Goal: Communication & Community: Answer question/provide support

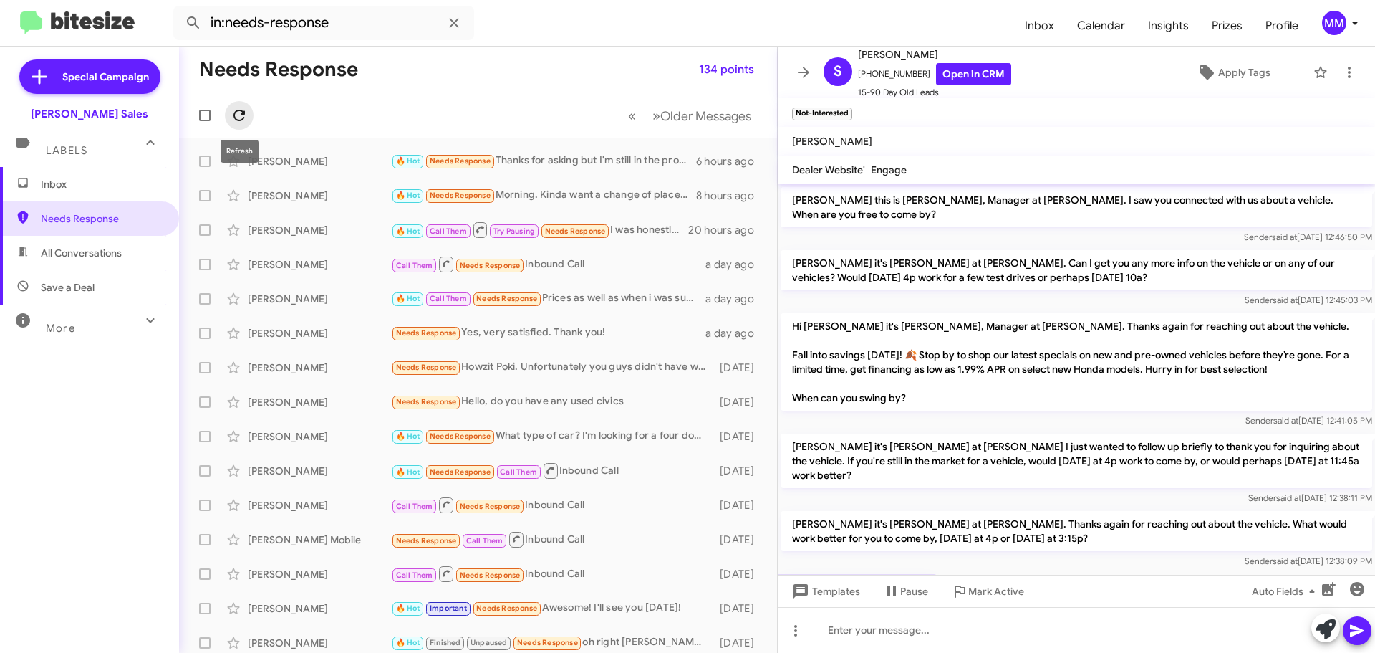
click at [241, 117] on icon at bounding box center [239, 115] width 17 height 17
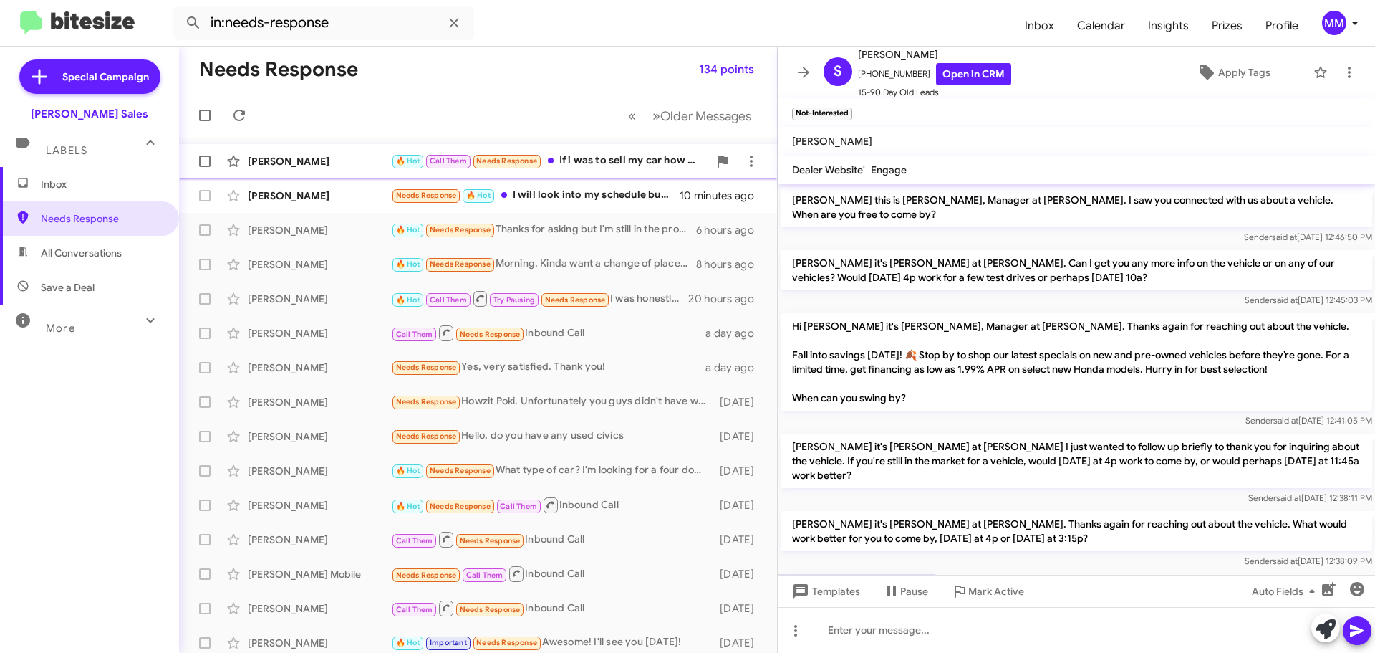
click at [339, 160] on div "[PERSON_NAME]" at bounding box center [319, 161] width 143 height 14
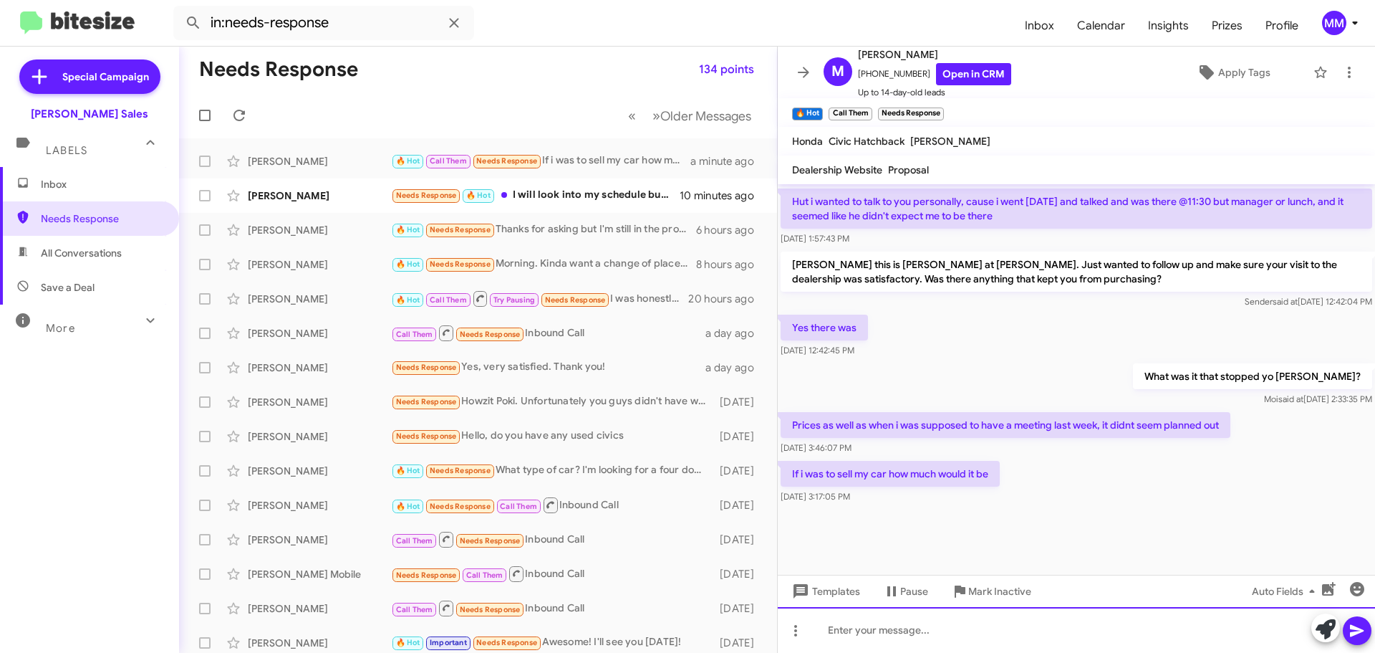
click at [862, 635] on div at bounding box center [1076, 630] width 597 height 46
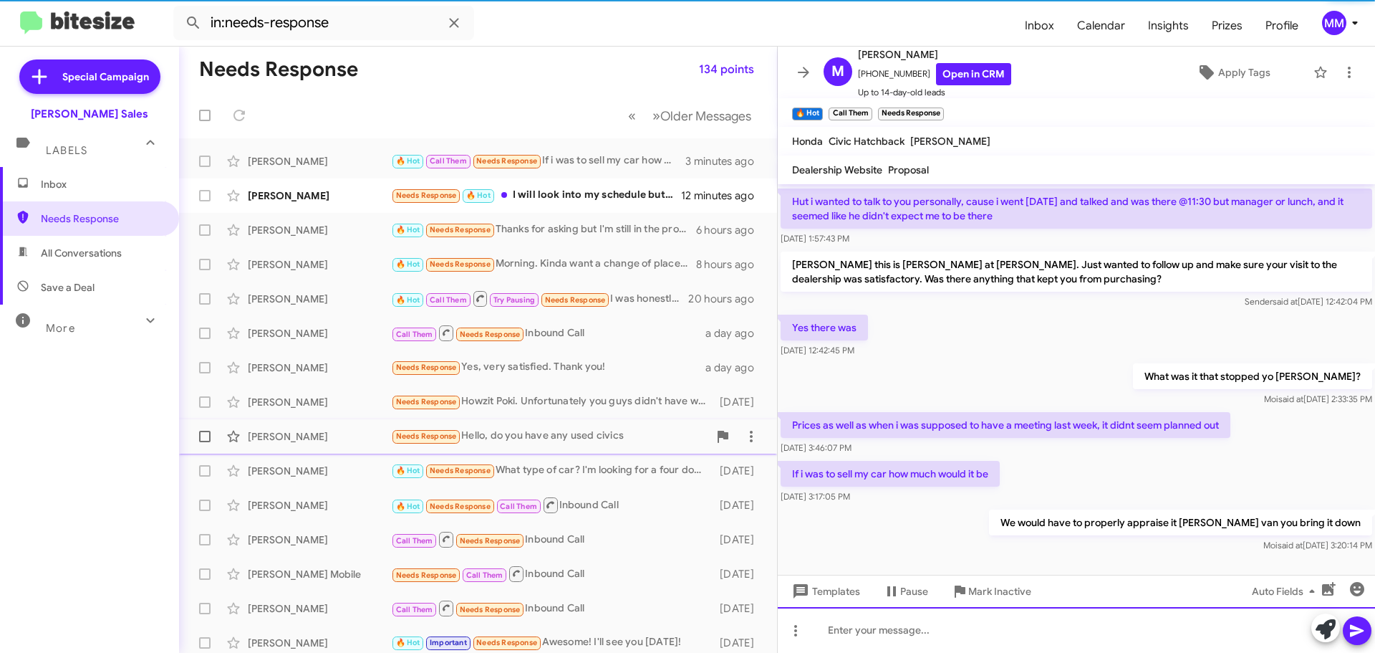
scroll to position [0, 0]
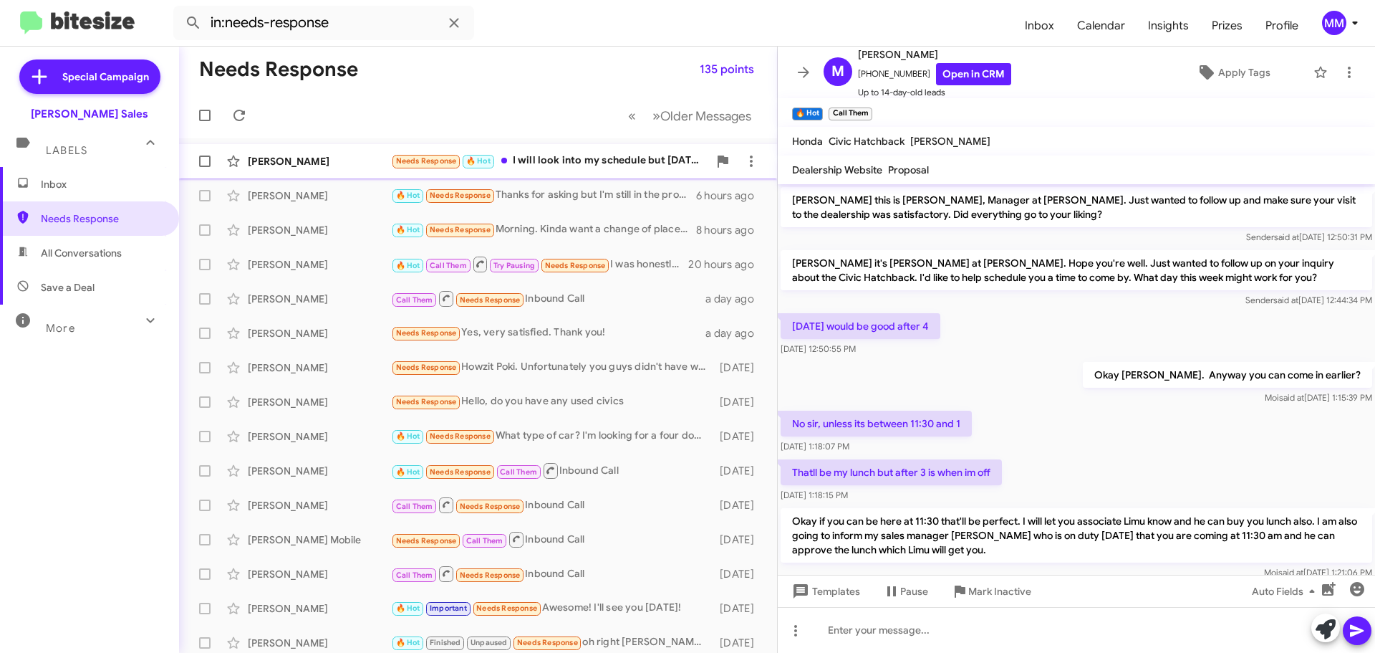
click at [334, 167] on div "[PERSON_NAME]" at bounding box center [319, 161] width 143 height 14
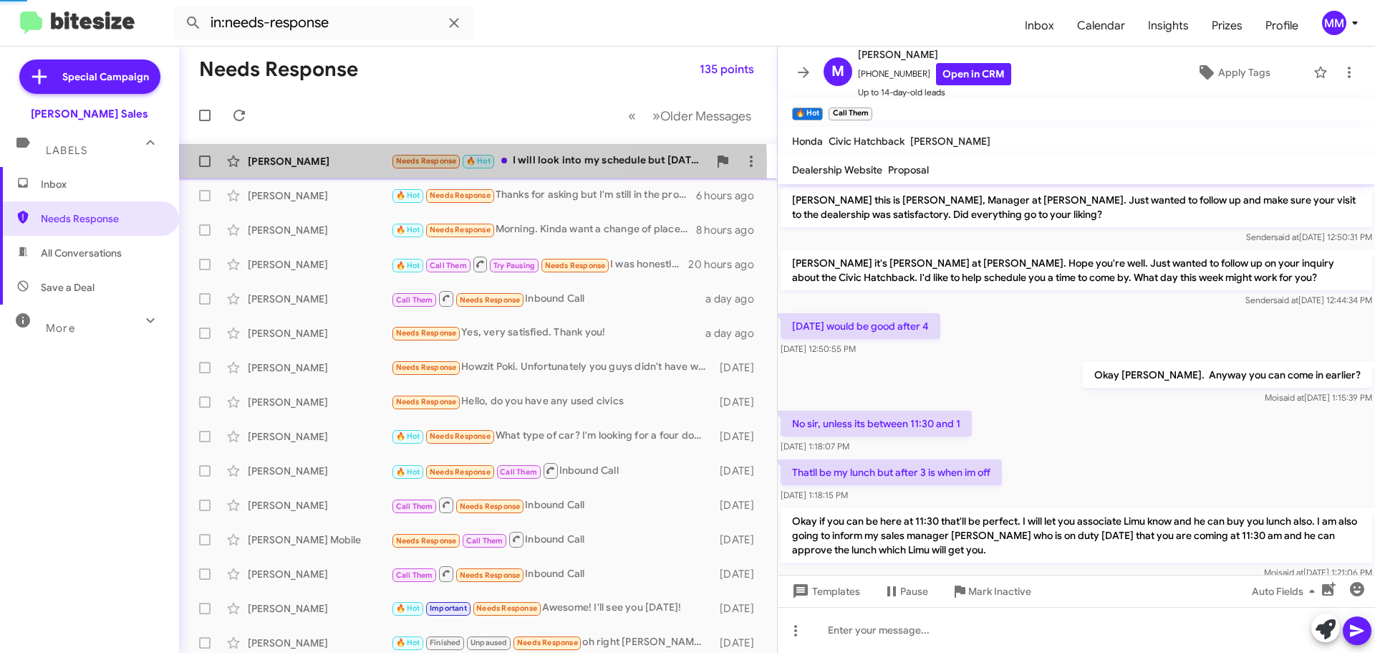
scroll to position [186, 0]
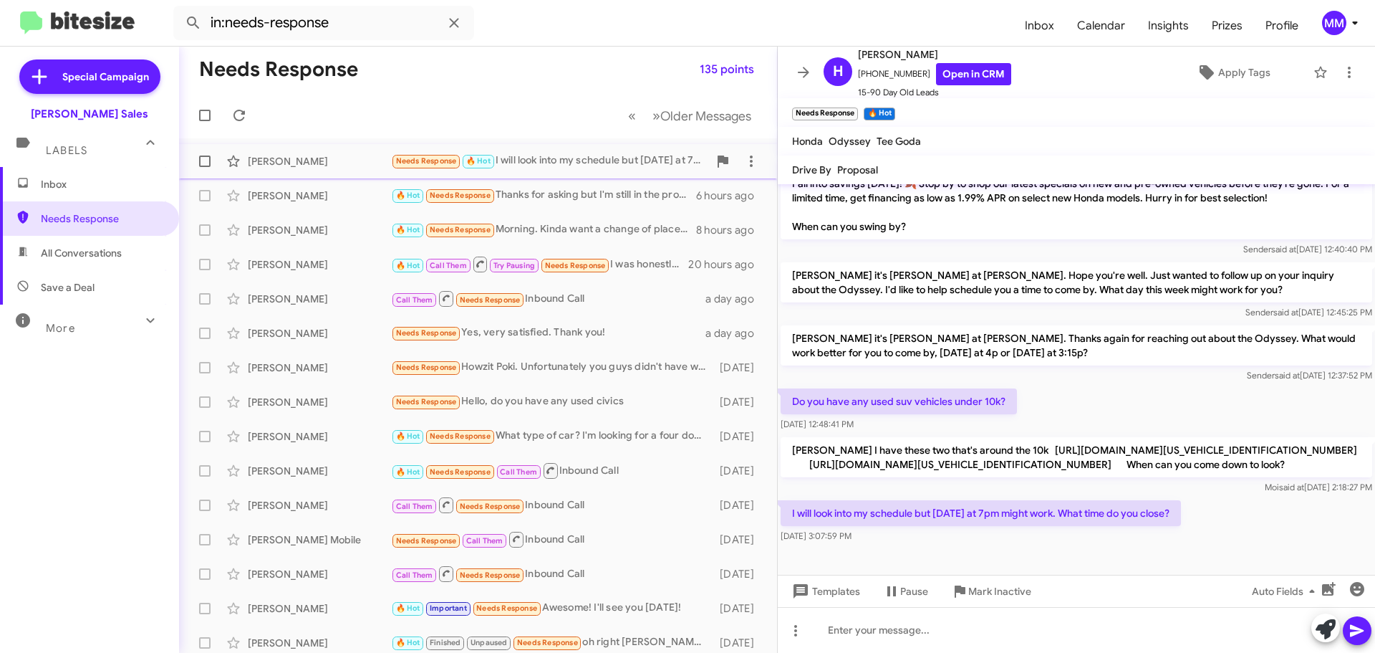
click at [323, 160] on div "[PERSON_NAME]" at bounding box center [319, 161] width 143 height 14
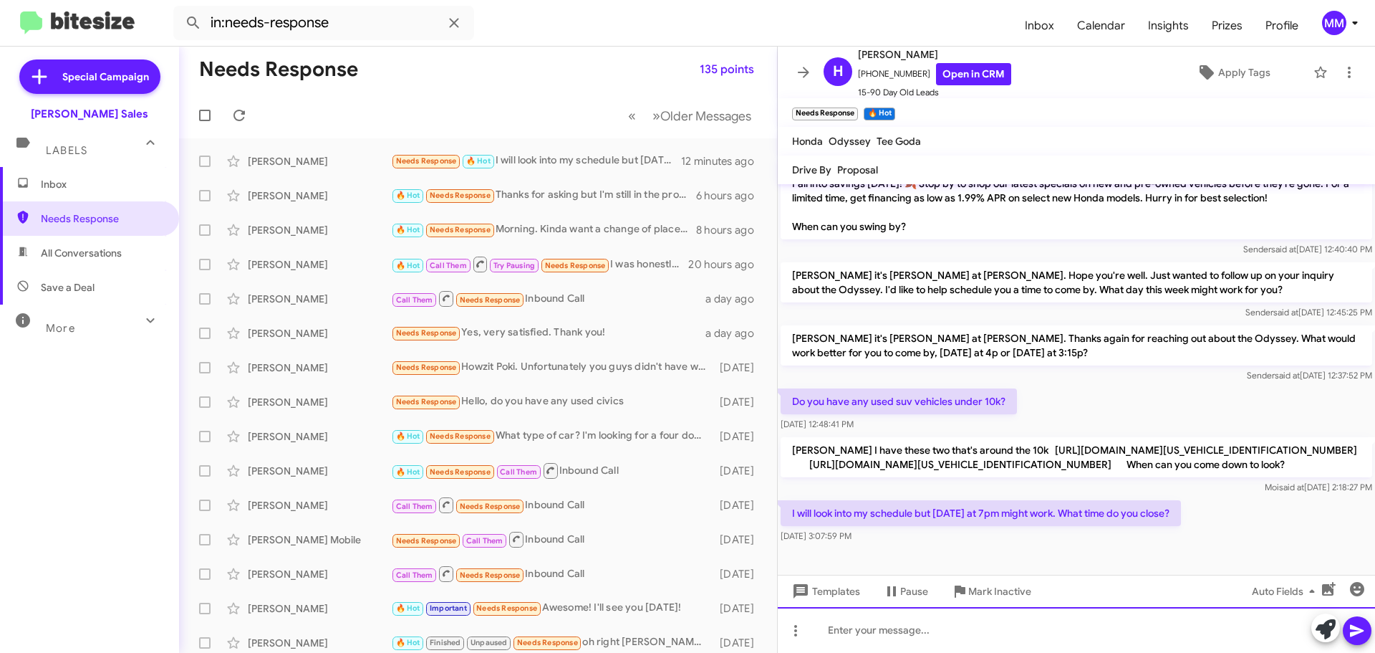
click at [975, 639] on div at bounding box center [1076, 630] width 597 height 46
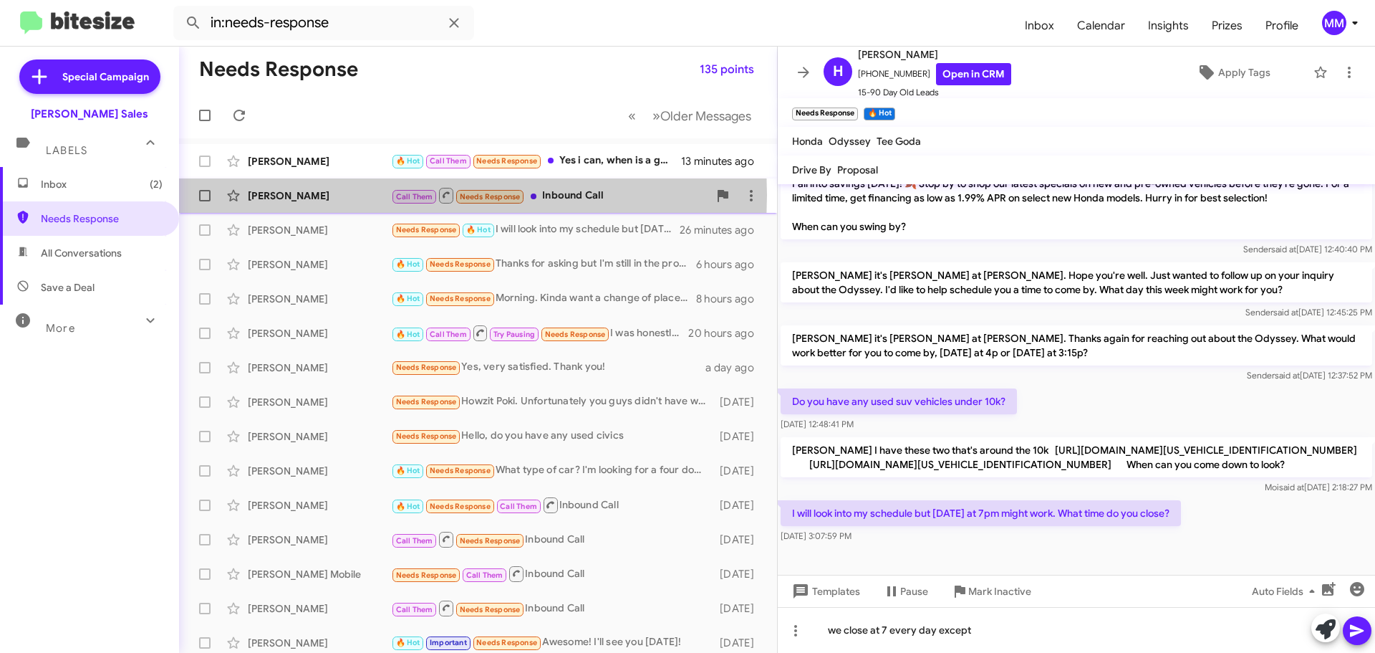
click at [350, 195] on div "[PERSON_NAME]" at bounding box center [319, 195] width 143 height 14
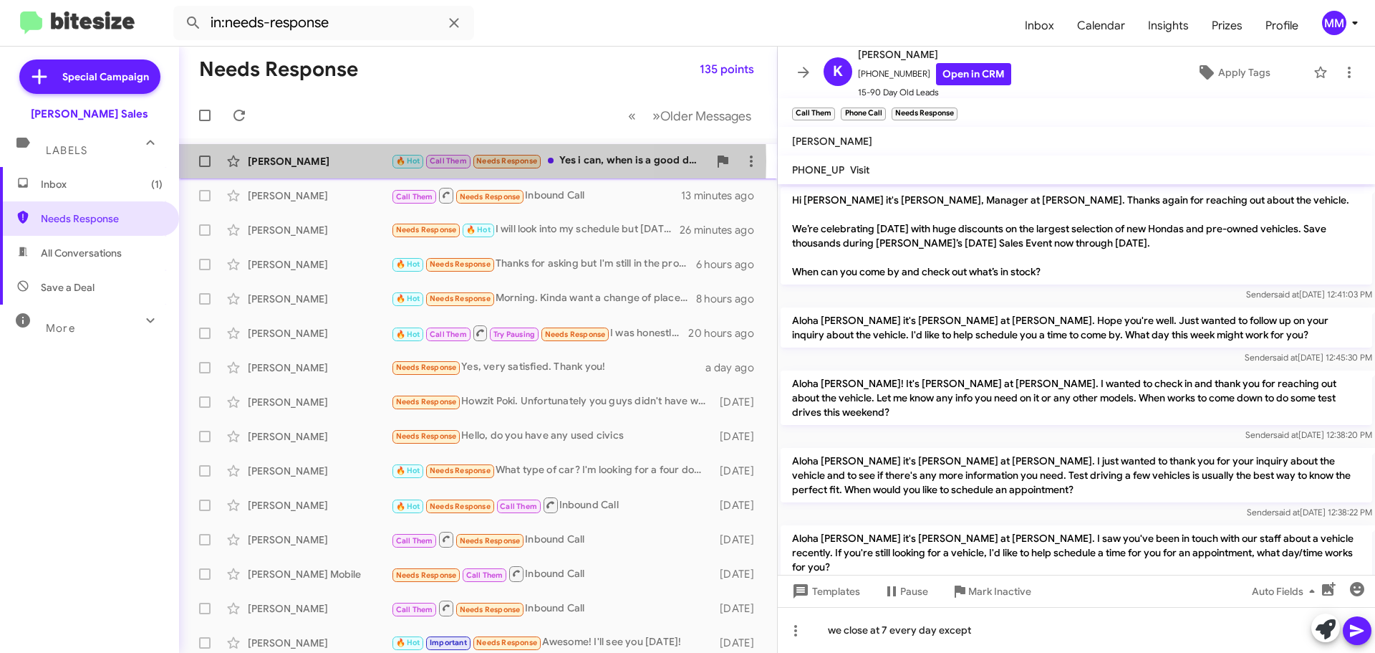
click at [346, 161] on div "[PERSON_NAME]" at bounding box center [319, 161] width 143 height 14
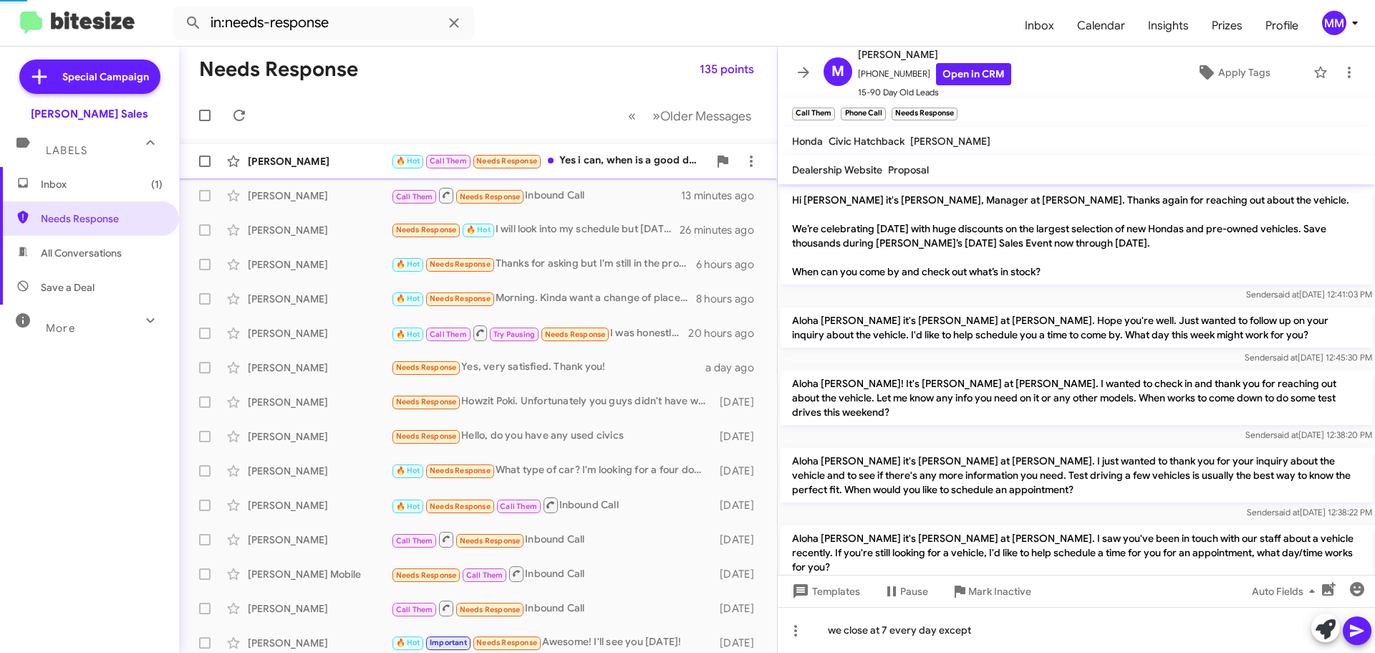
scroll to position [756, 0]
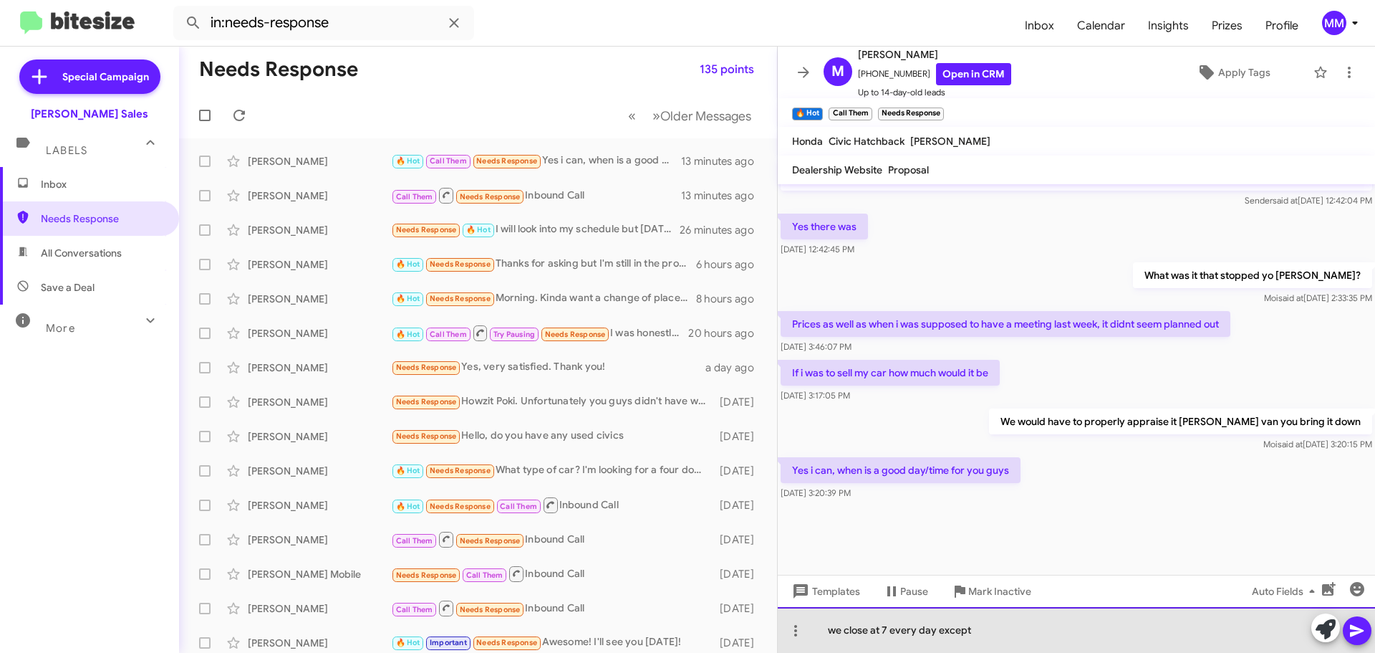
drag, startPoint x: 980, startPoint y: 629, endPoint x: 816, endPoint y: 648, distance: 165.2
click at [816, 648] on div "we close at 7 every day except" at bounding box center [1076, 630] width 597 height 46
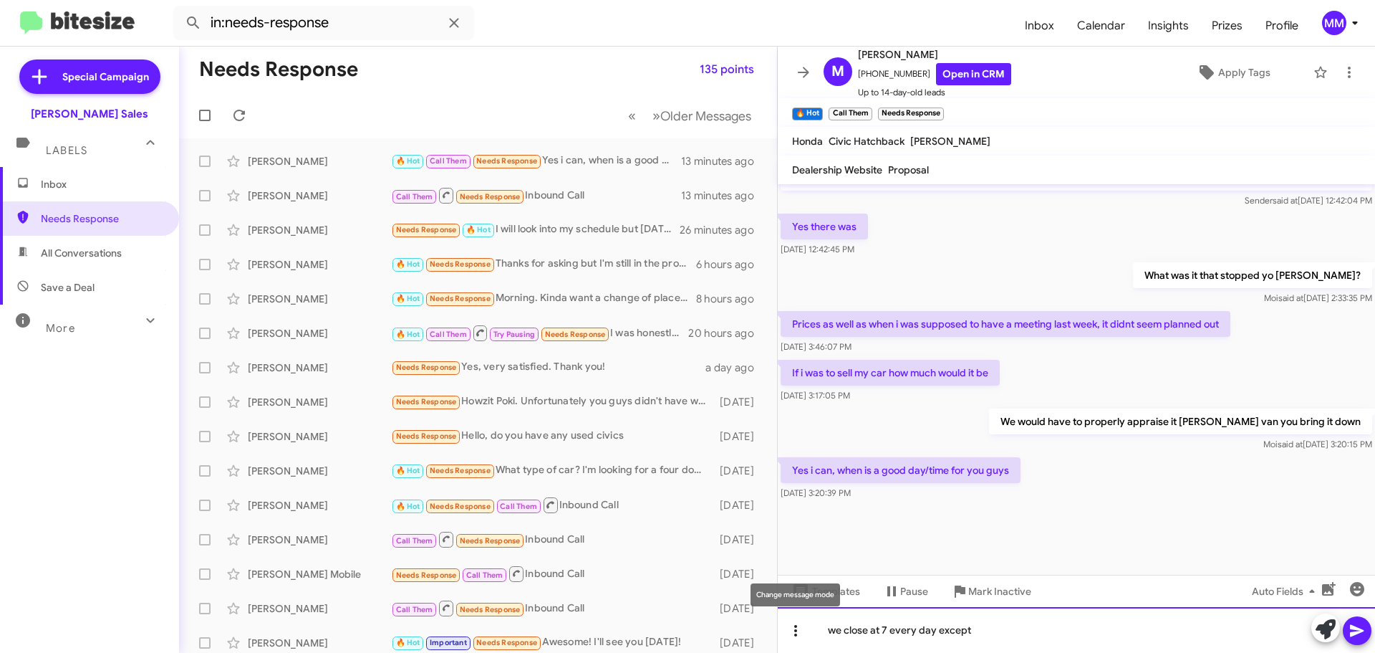
copy div "we close at 7 every day except"
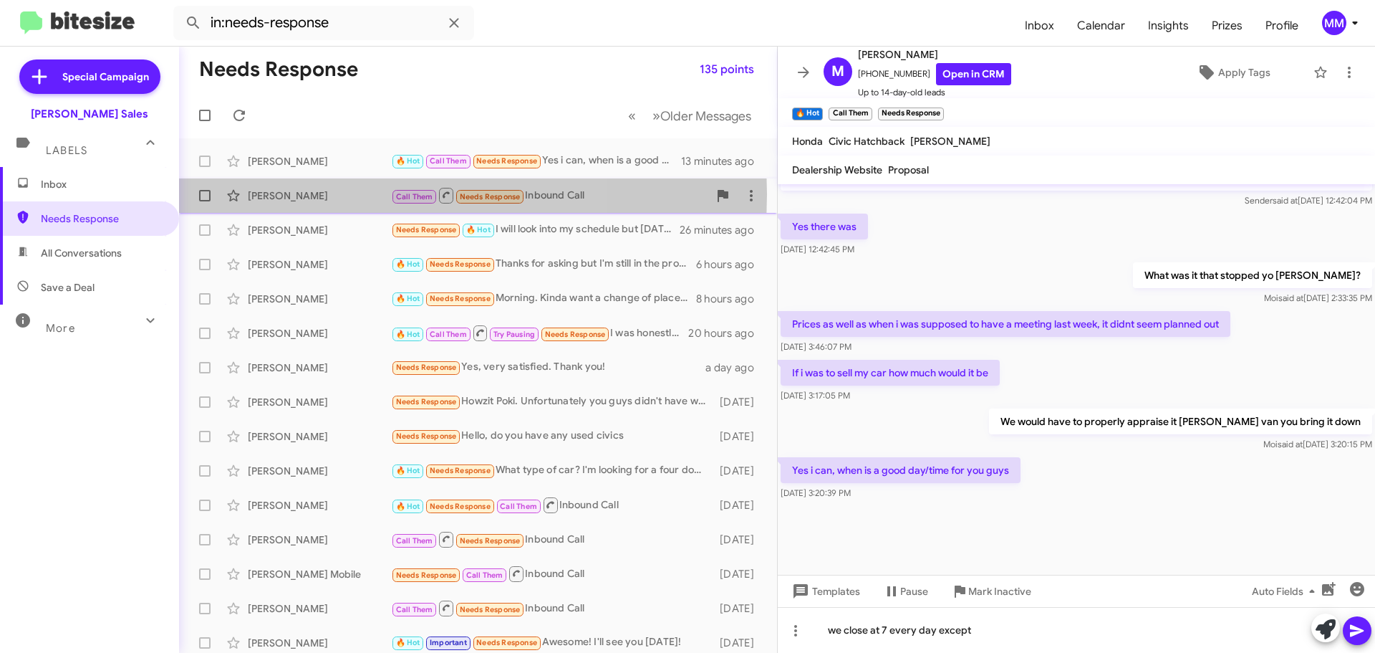
click at [323, 194] on div "[PERSON_NAME]" at bounding box center [319, 195] width 143 height 14
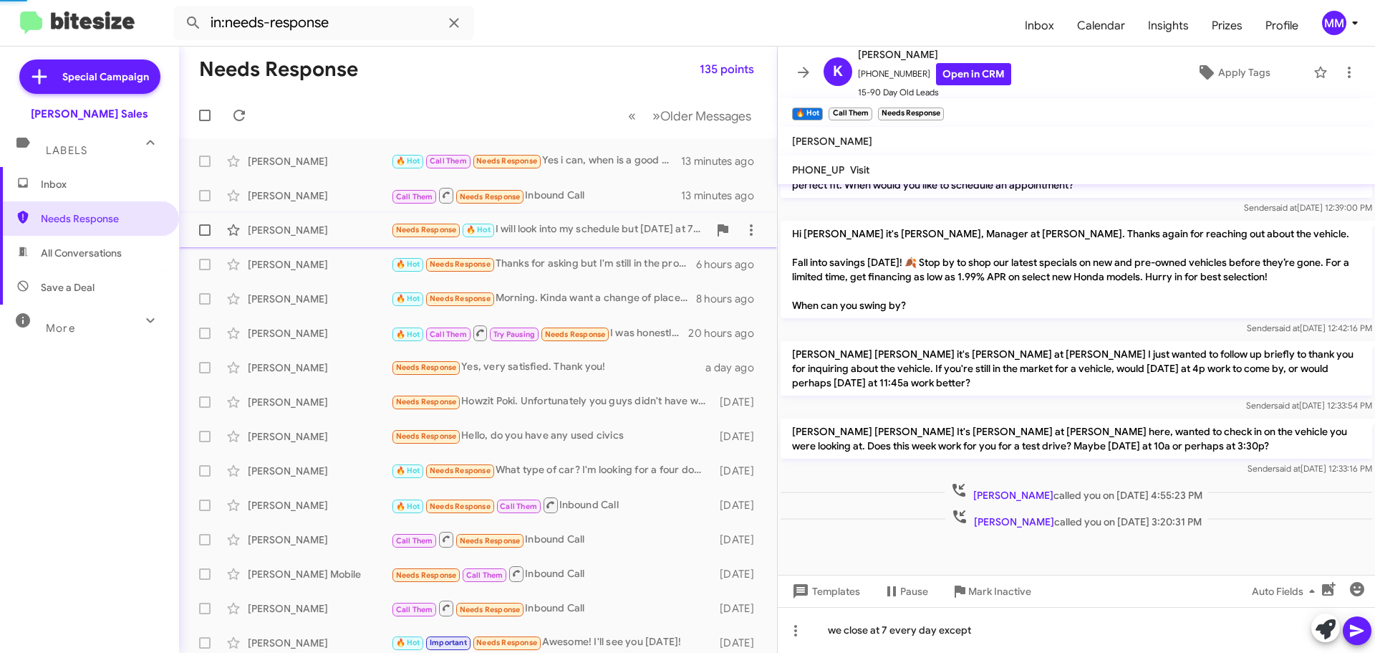
scroll to position [494, 0]
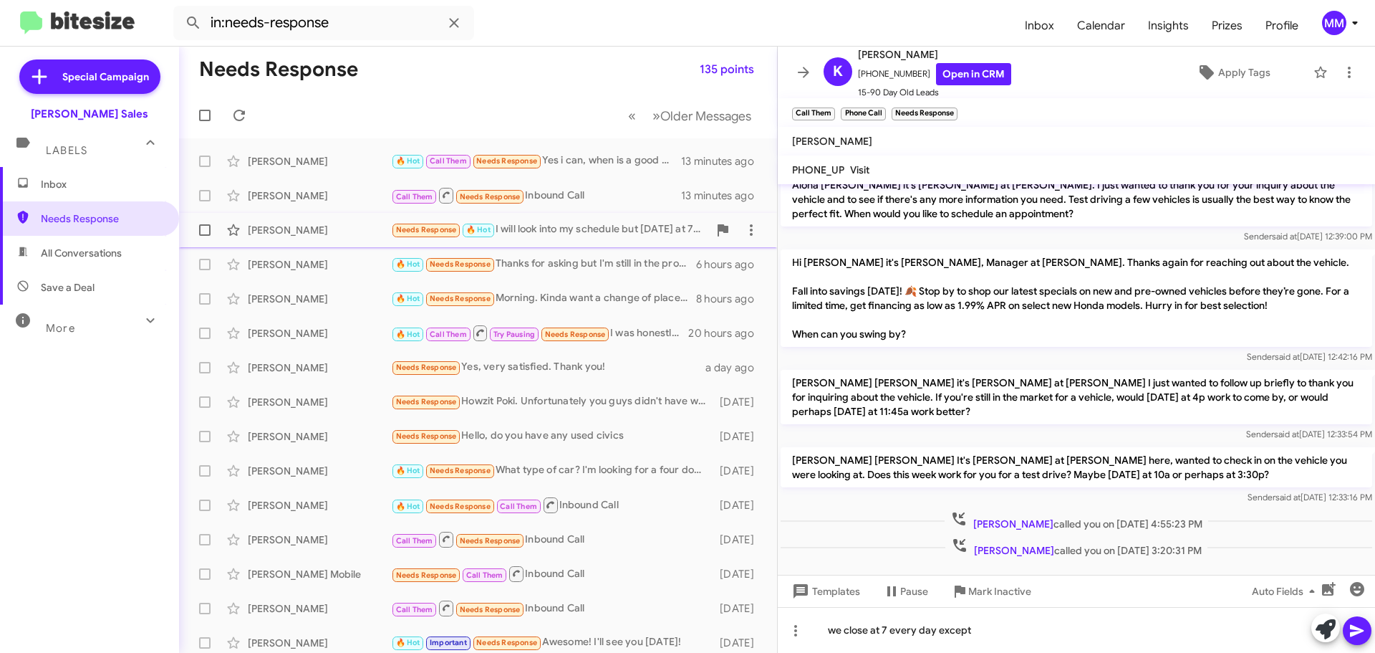
click at [332, 231] on div "[PERSON_NAME]" at bounding box center [319, 230] width 143 height 14
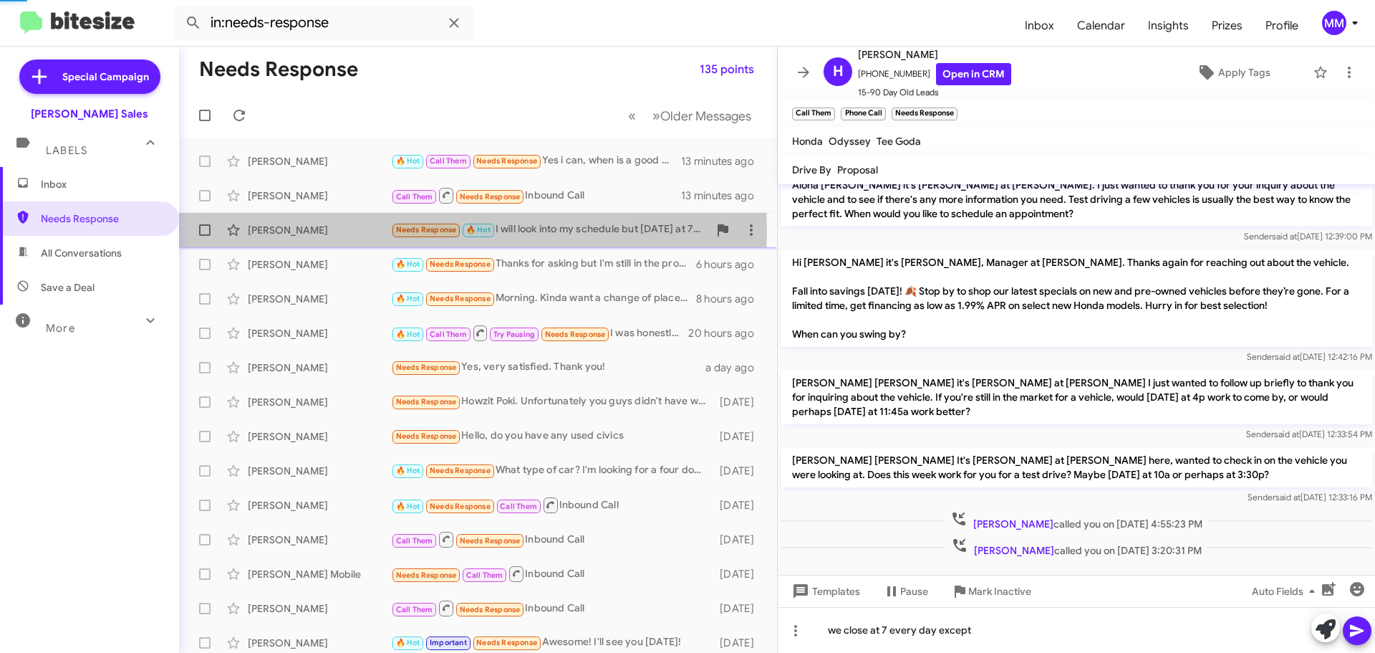
scroll to position [186, 0]
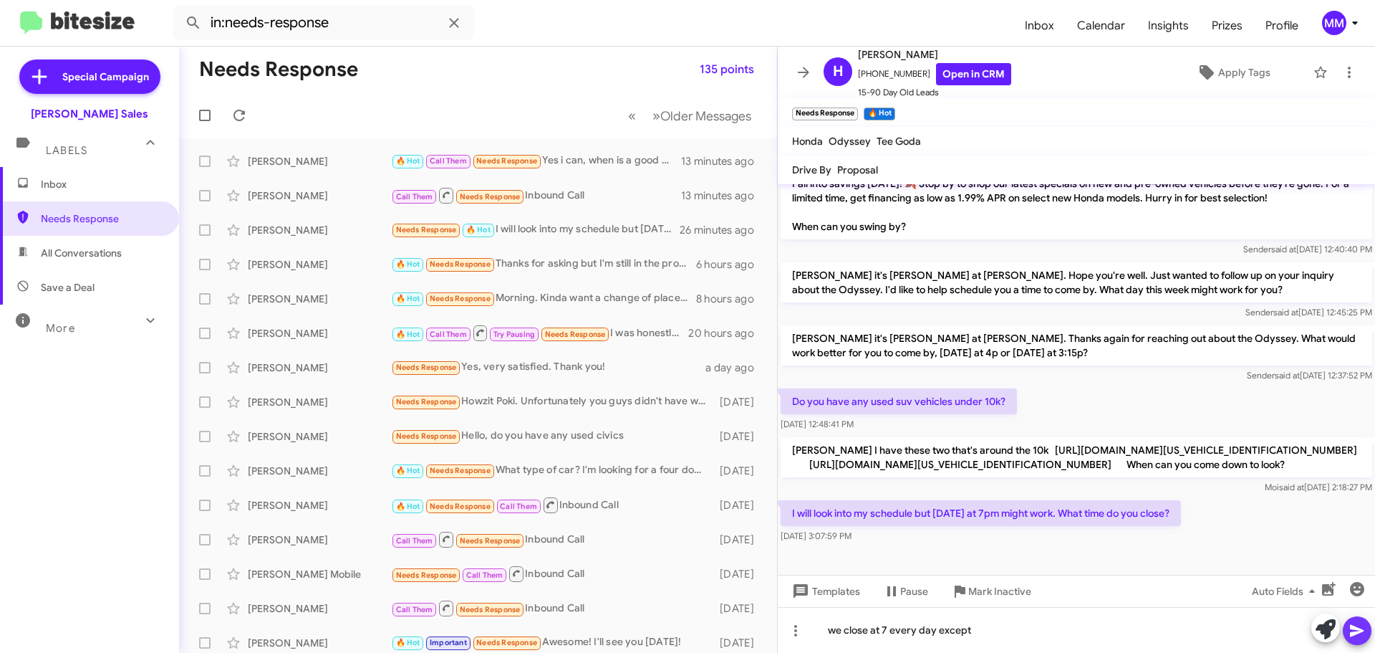
click at [1360, 631] on icon at bounding box center [1357, 631] width 14 height 12
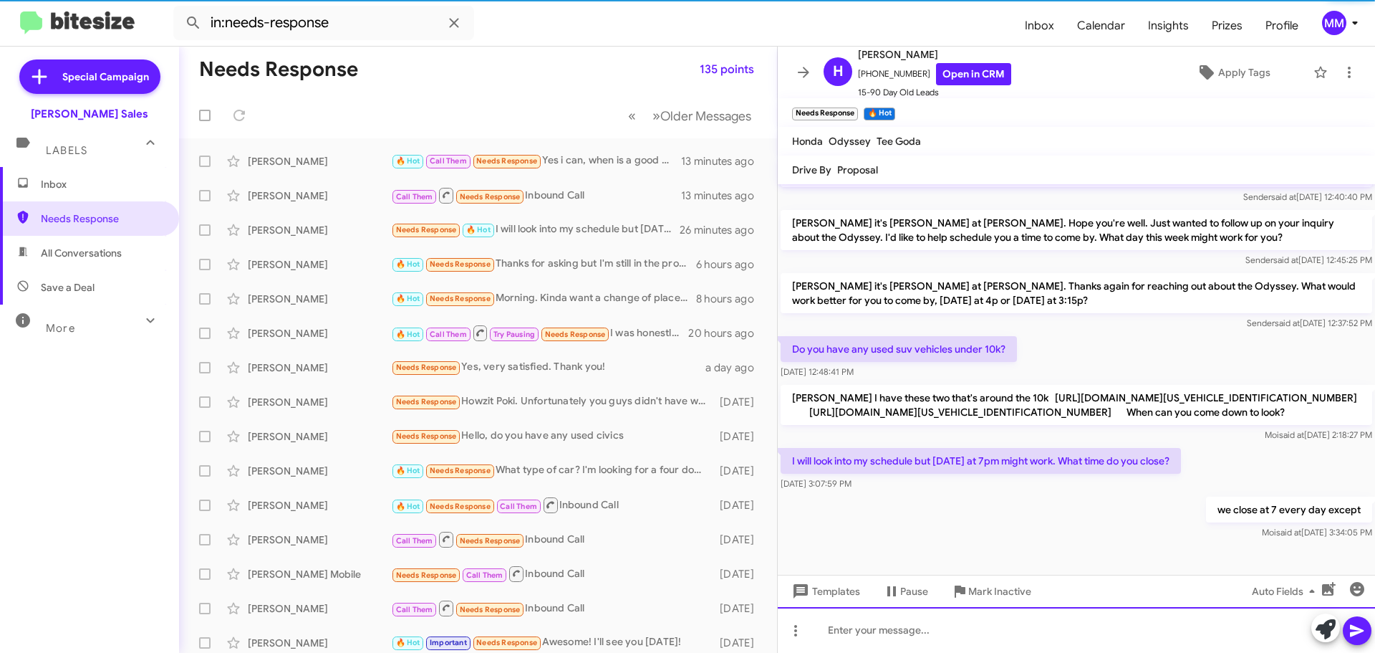
scroll to position [238, 0]
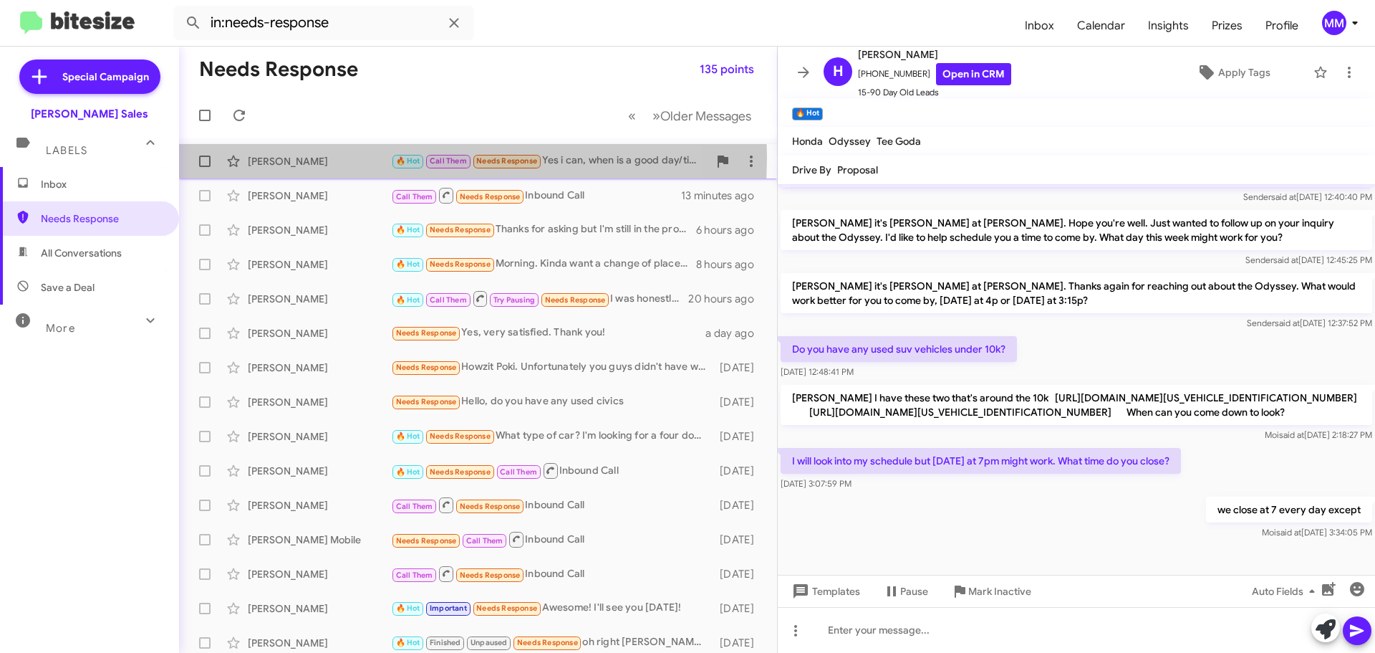
click at [279, 157] on div "[PERSON_NAME]" at bounding box center [319, 161] width 143 height 14
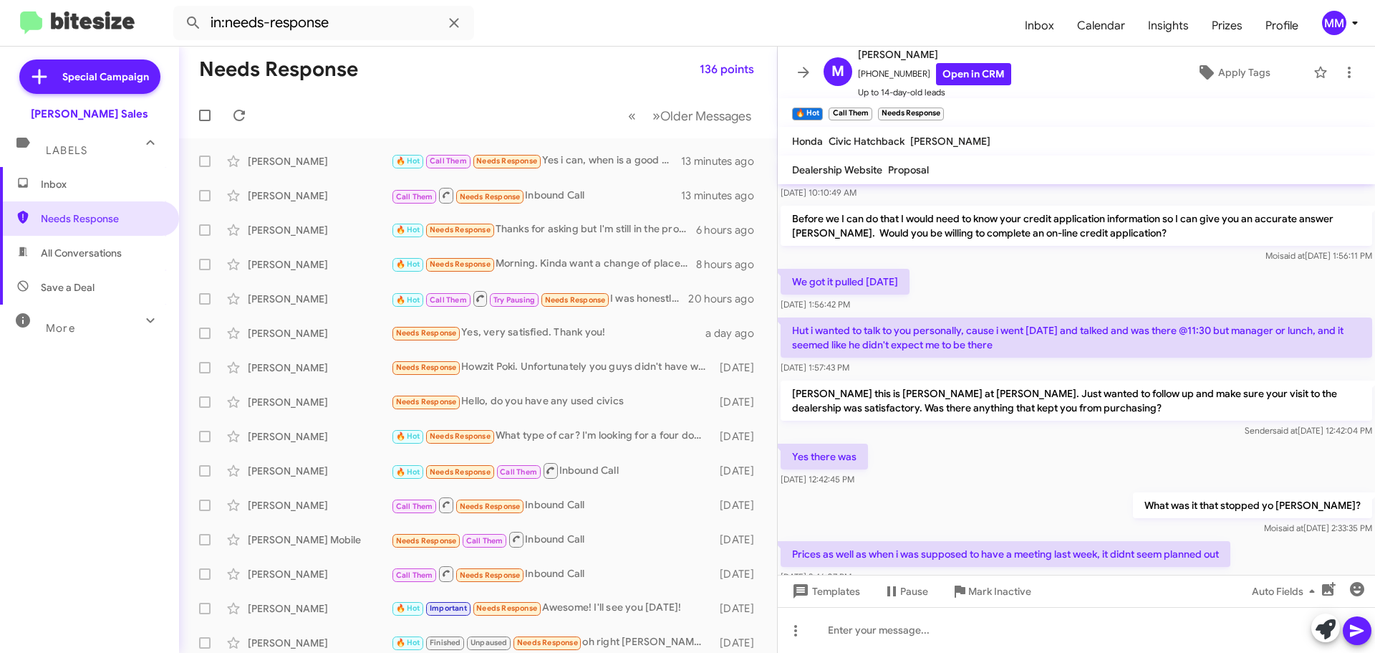
scroll to position [822, 0]
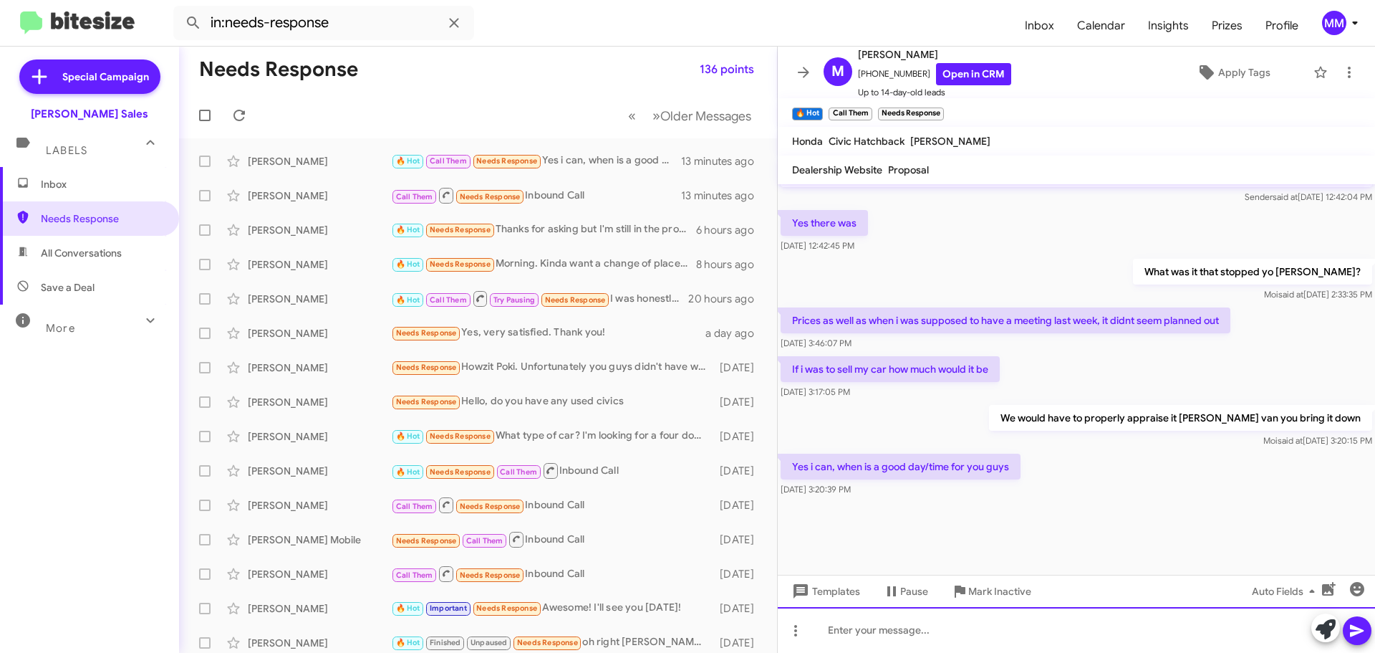
drag, startPoint x: 855, startPoint y: 624, endPoint x: 849, endPoint y: 620, distance: 7.4
click at [851, 625] on div at bounding box center [1076, 630] width 597 height 46
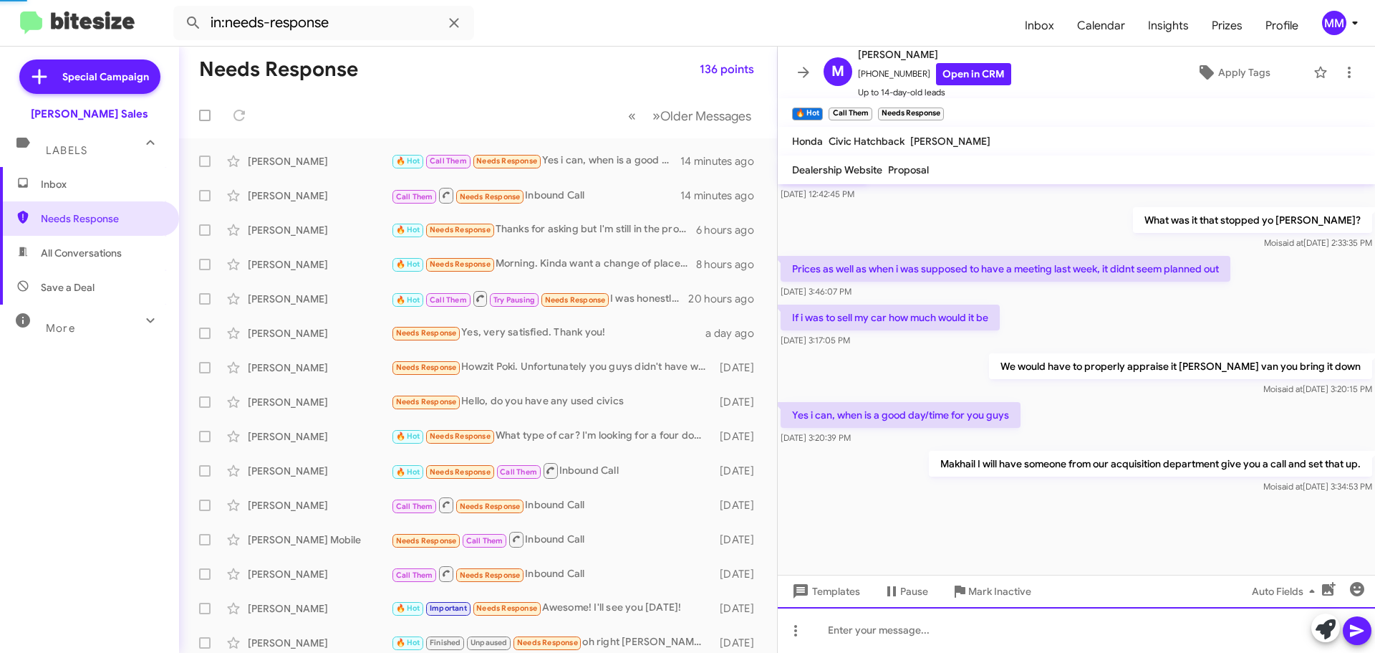
scroll to position [875, 0]
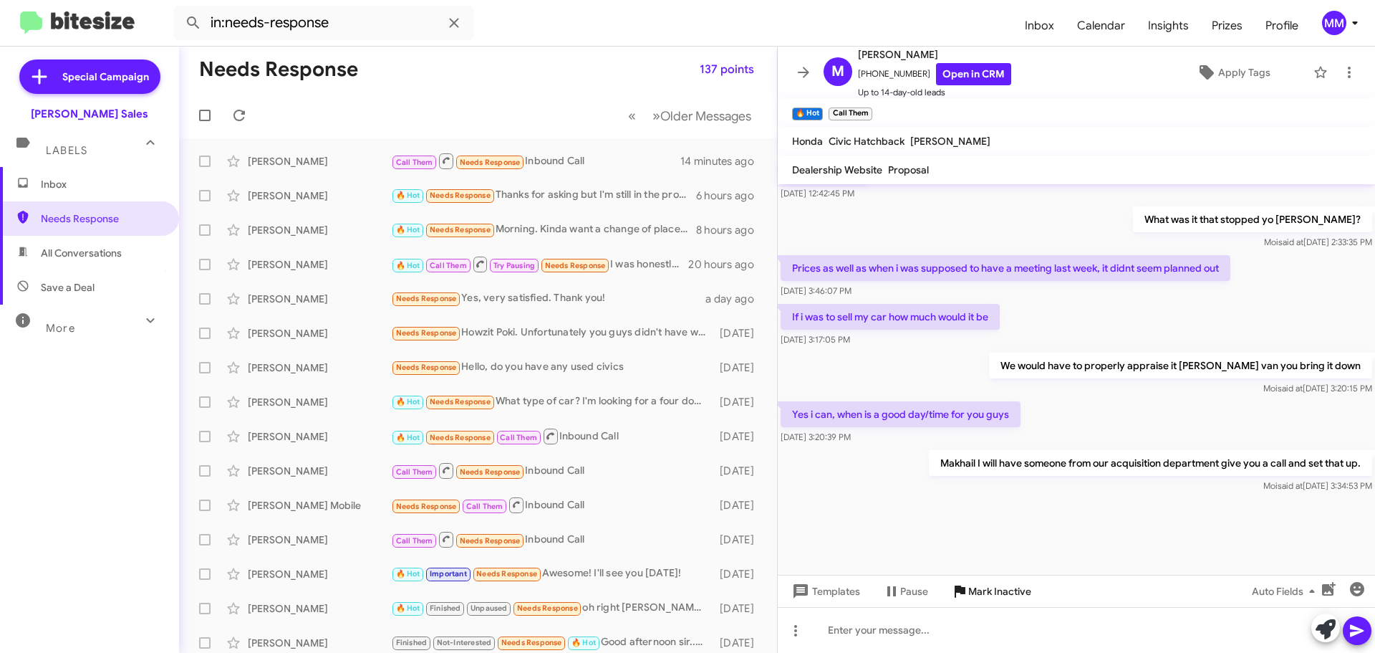
click at [975, 594] on span "Mark Inactive" at bounding box center [1000, 591] width 63 height 26
